Goal: Entertainment & Leisure: Consume media (video, audio)

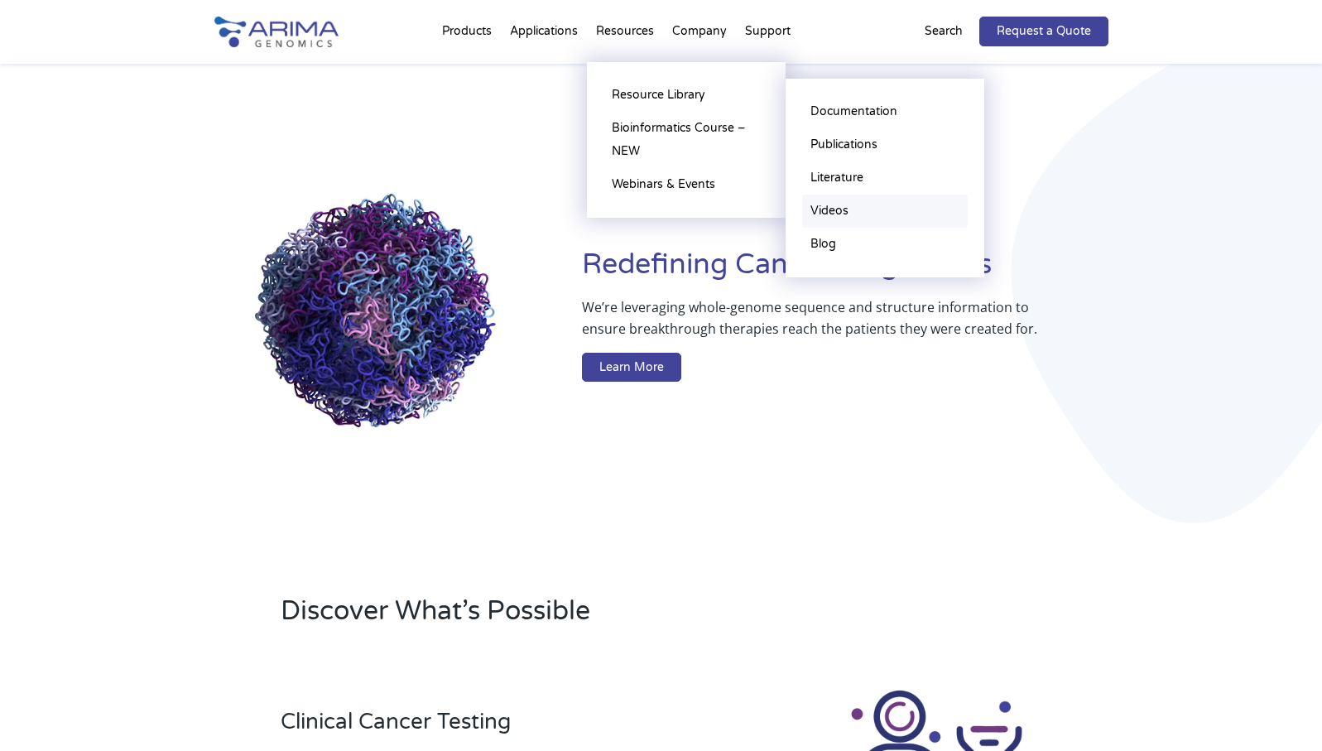
click at [843, 205] on link "Videos" at bounding box center [885, 210] width 166 height 33
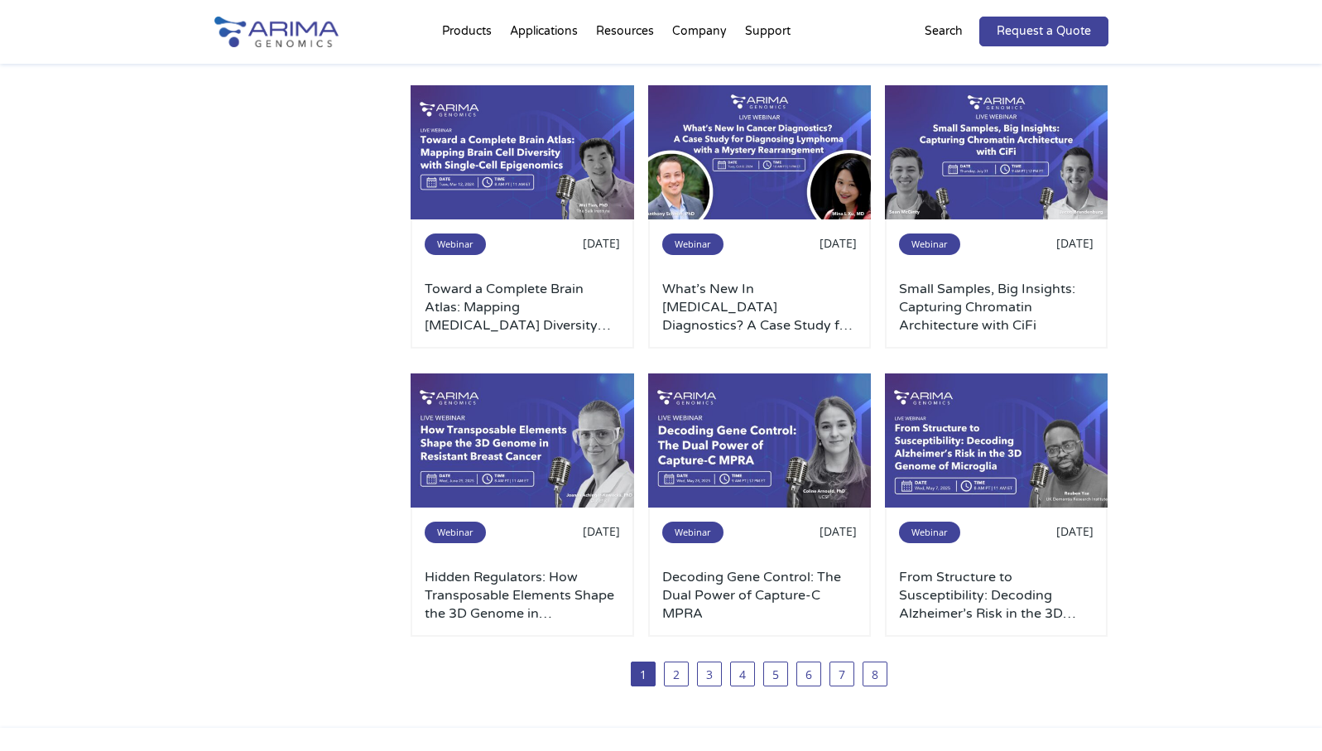
scroll to position [993, 0]
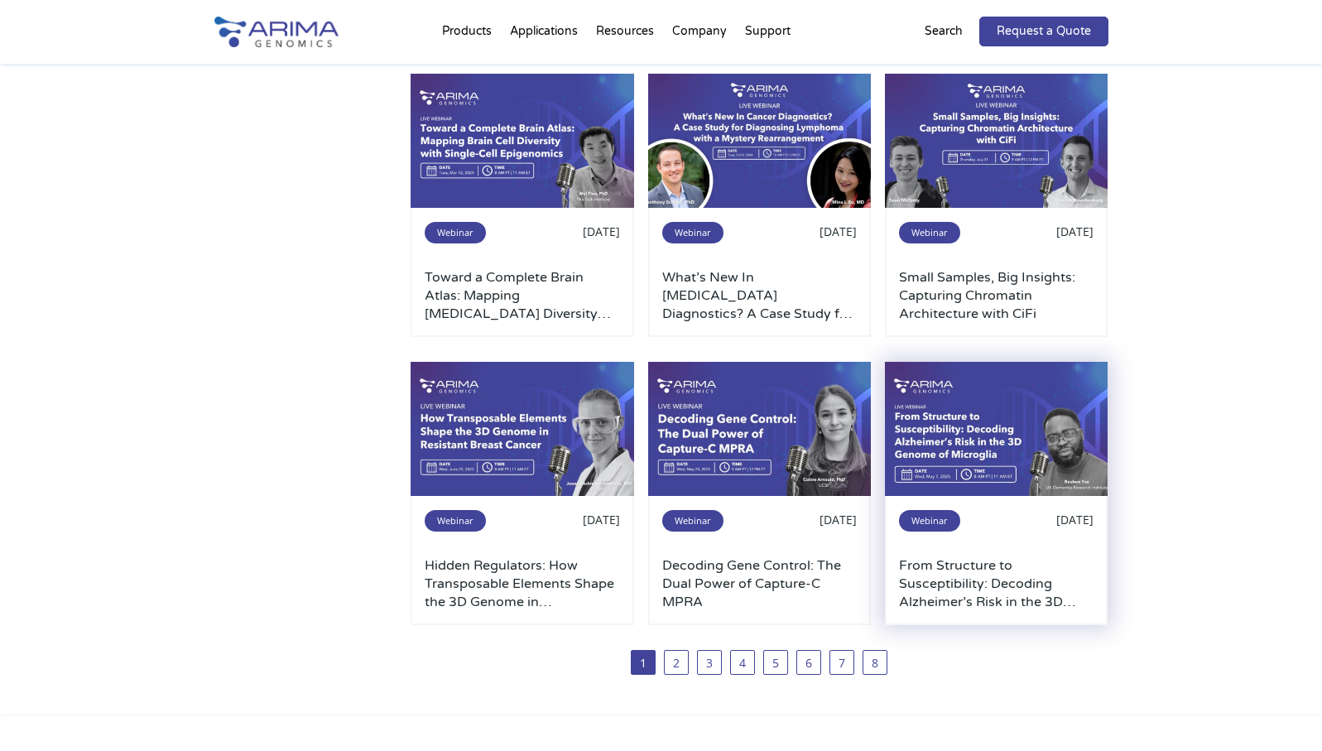
click at [1021, 415] on img at bounding box center [996, 429] width 223 height 134
